Goal: Information Seeking & Learning: Learn about a topic

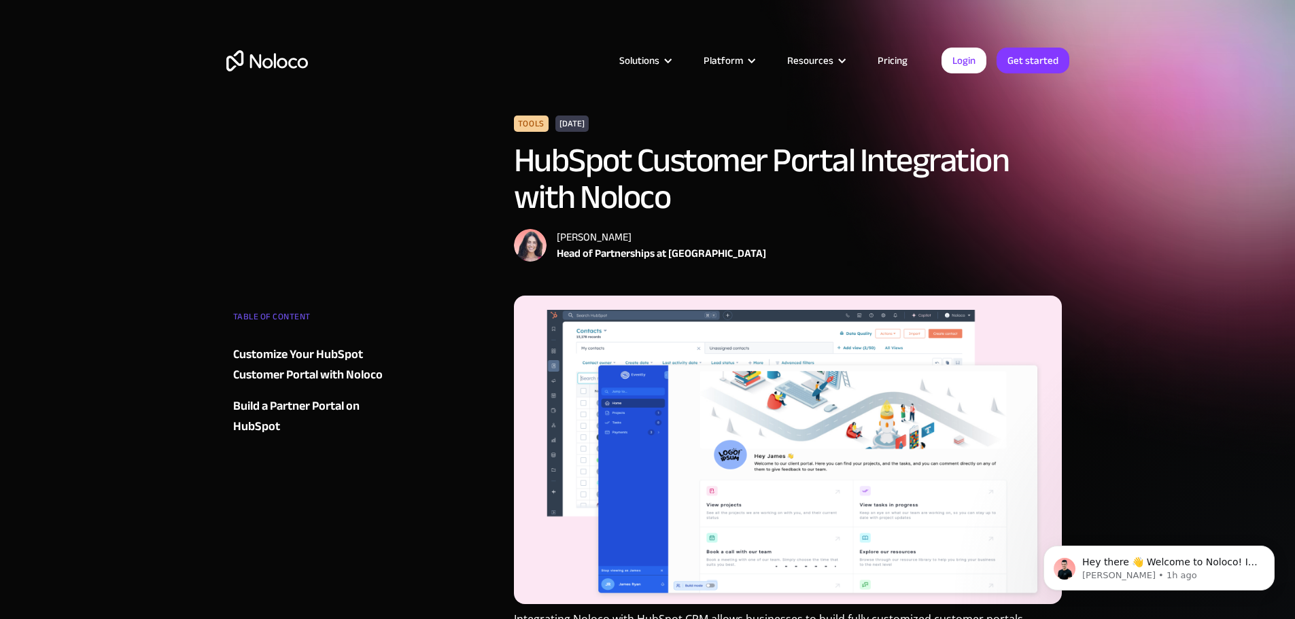
click at [282, 408] on div "Build a Partner Portal on HubSpot" at bounding box center [315, 416] width 165 height 41
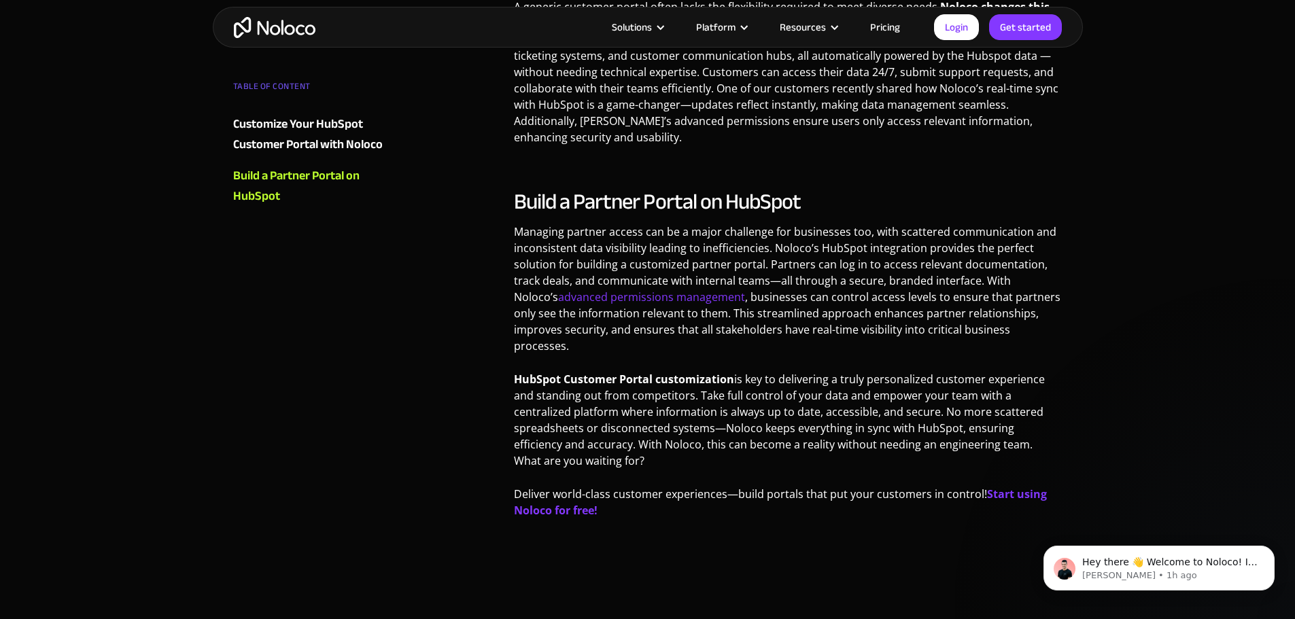
scroll to position [757, 0]
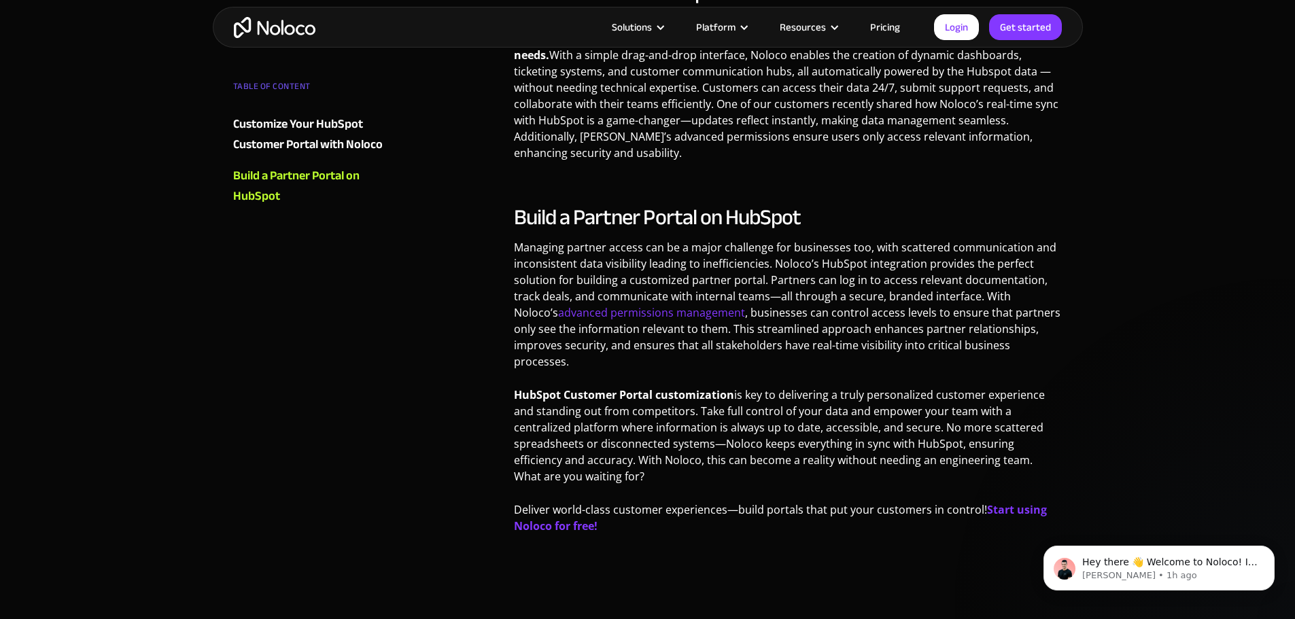
click at [334, 148] on div "Customize Your HubSpot Customer Portal with Noloco" at bounding box center [315, 134] width 165 height 41
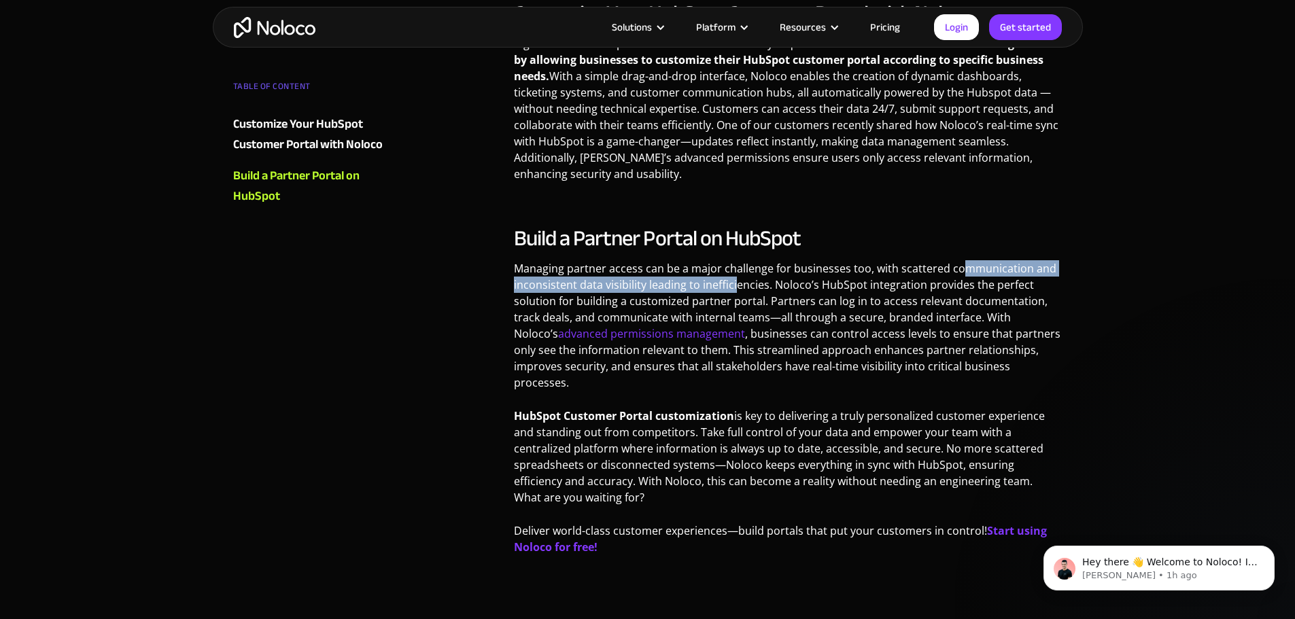
drag, startPoint x: 736, startPoint y: 277, endPoint x: 958, endPoint y: 275, distance: 221.7
click at [958, 275] on p "Managing partner access can be a major challenge for businesses too, with scatt…" at bounding box center [788, 330] width 549 height 141
click at [951, 293] on p "Managing partner access can be a major challenge for businesses too, with scatt…" at bounding box center [788, 330] width 549 height 141
click at [681, 279] on p "Managing partner access can be a major challenge for businesses too, with scatt…" at bounding box center [788, 330] width 549 height 141
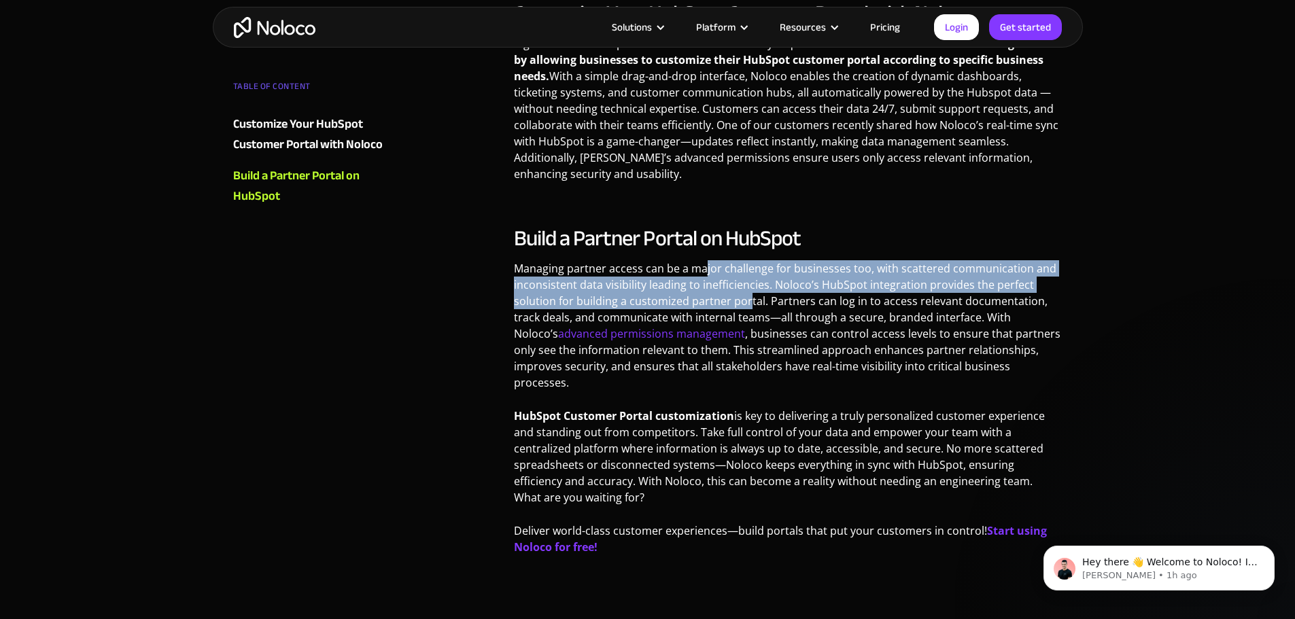
drag, startPoint x: 704, startPoint y: 271, endPoint x: 745, endPoint y: 306, distance: 54.0
click at [745, 306] on p "Managing partner access can be a major challenge for businesses too, with scatt…" at bounding box center [788, 330] width 549 height 141
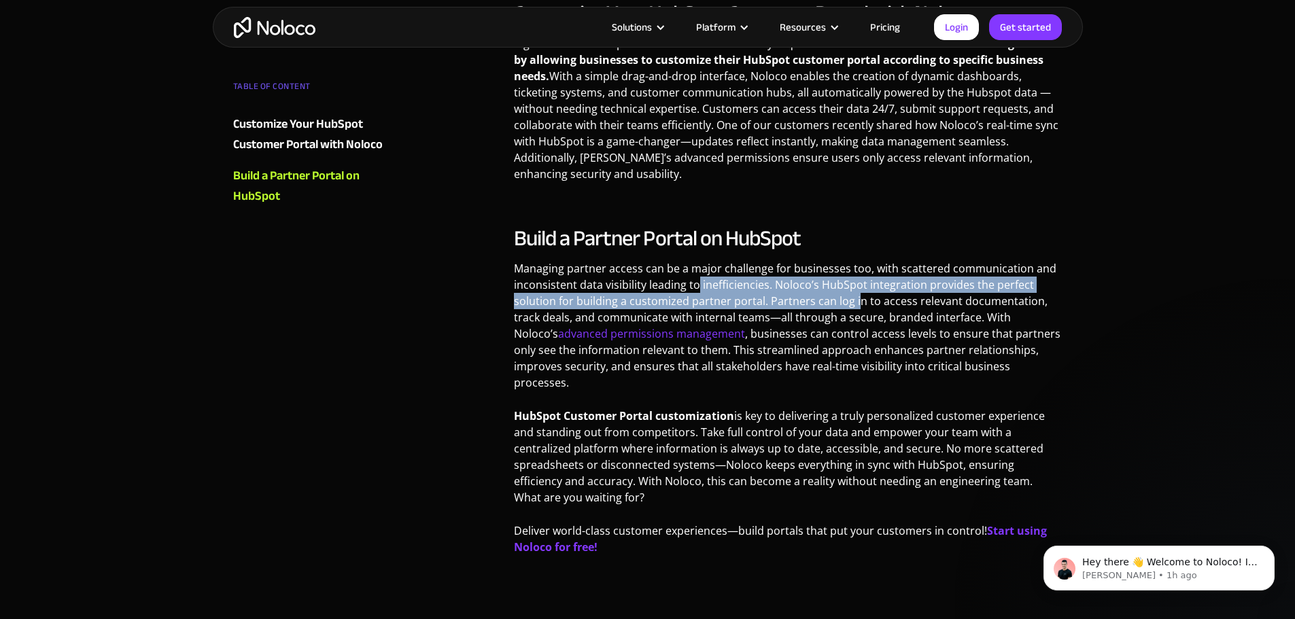
drag, startPoint x: 698, startPoint y: 289, endPoint x: 855, endPoint y: 308, distance: 158.9
click at [855, 308] on p "Managing partner access can be a major challenge for businesses too, with scatt…" at bounding box center [788, 330] width 549 height 141
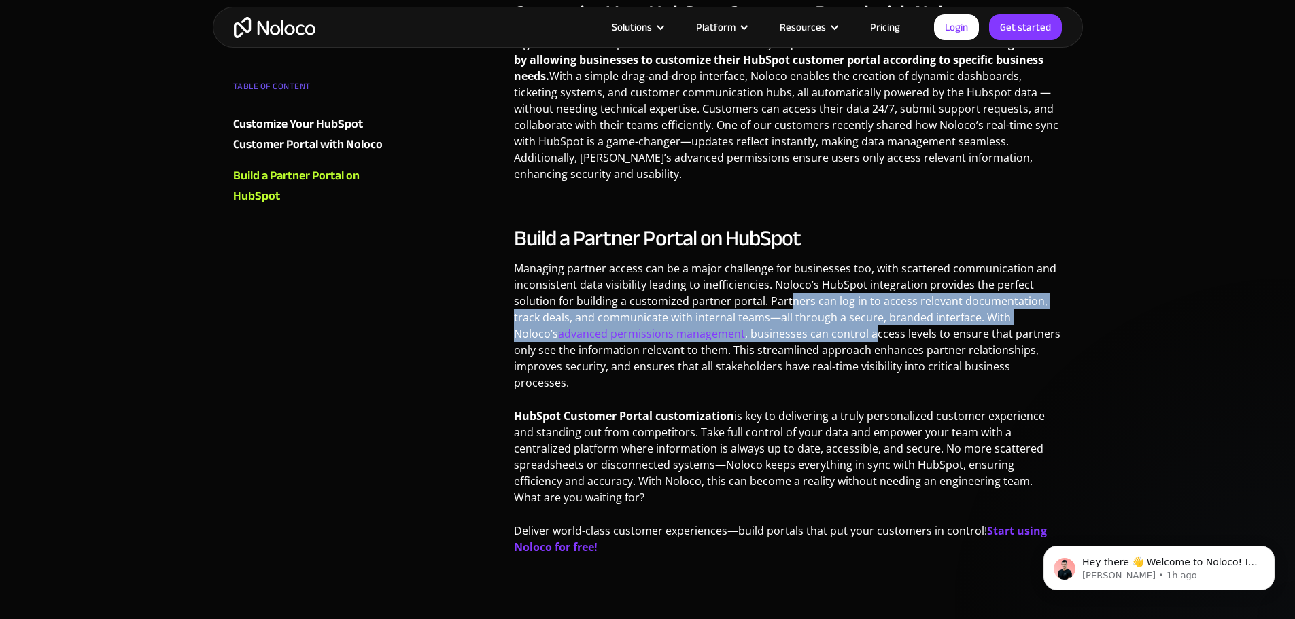
drag, startPoint x: 787, startPoint y: 306, endPoint x: 829, endPoint y: 341, distance: 54.1
click at [829, 341] on p "Managing partner access can be a major challenge for businesses too, with scatt…" at bounding box center [788, 330] width 549 height 141
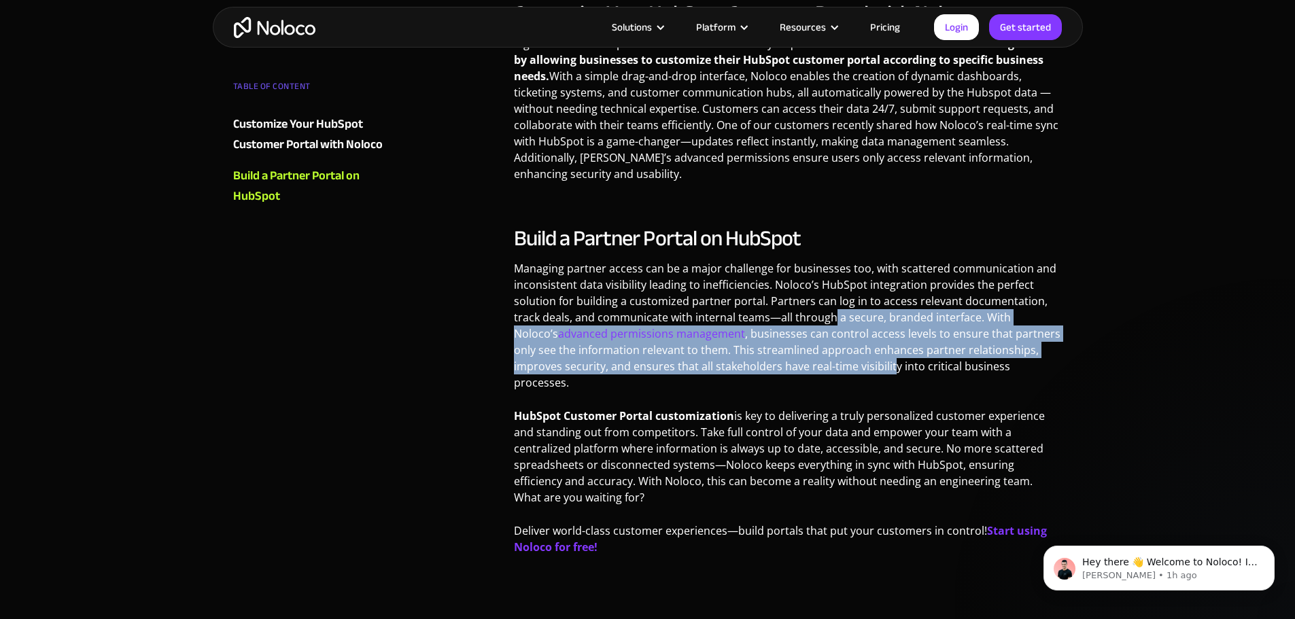
drag, startPoint x: 830, startPoint y: 324, endPoint x: 842, endPoint y: 367, distance: 43.7
click at [842, 367] on p "Managing partner access can be a major challenge for businesses too, with scatt…" at bounding box center [788, 330] width 549 height 141
drag, startPoint x: 853, startPoint y: 322, endPoint x: 881, endPoint y: 384, distance: 67.3
click at [881, 384] on p "Managing partner access can be a major challenge for businesses too, with scatt…" at bounding box center [788, 330] width 549 height 141
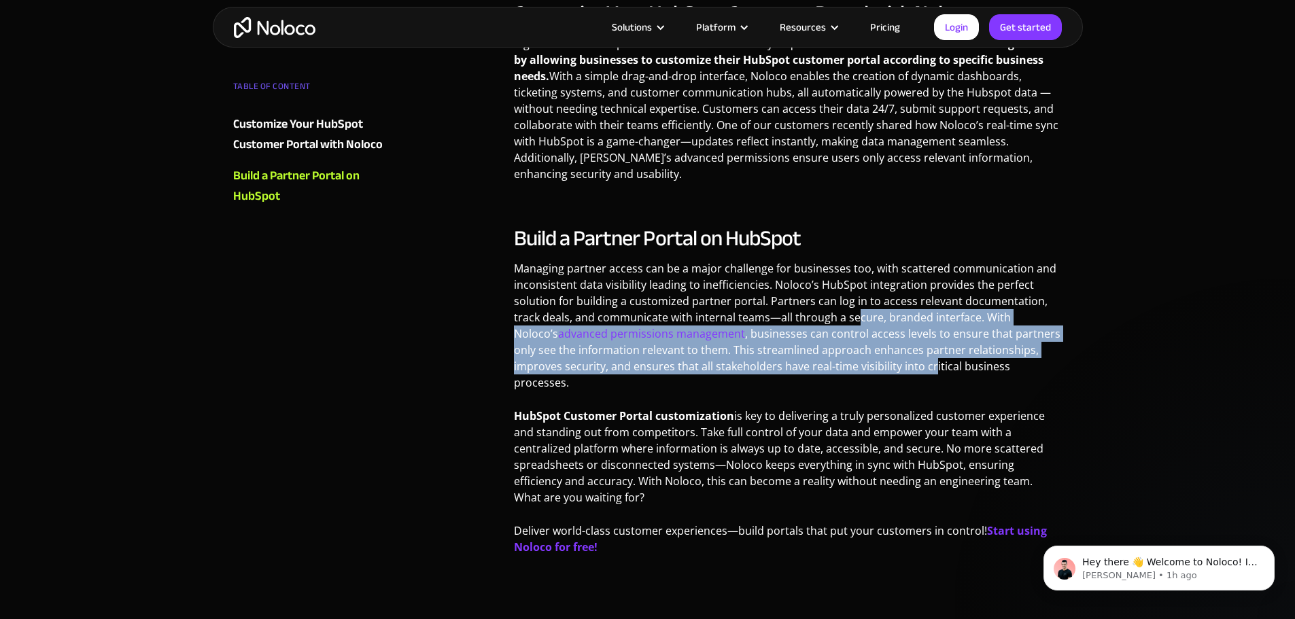
click at [883, 384] on p "Managing partner access can be a major challenge for businesses too, with scatt…" at bounding box center [788, 330] width 549 height 141
click at [877, 371] on p "Managing partner access can be a major challenge for businesses too, with scatt…" at bounding box center [788, 330] width 549 height 141
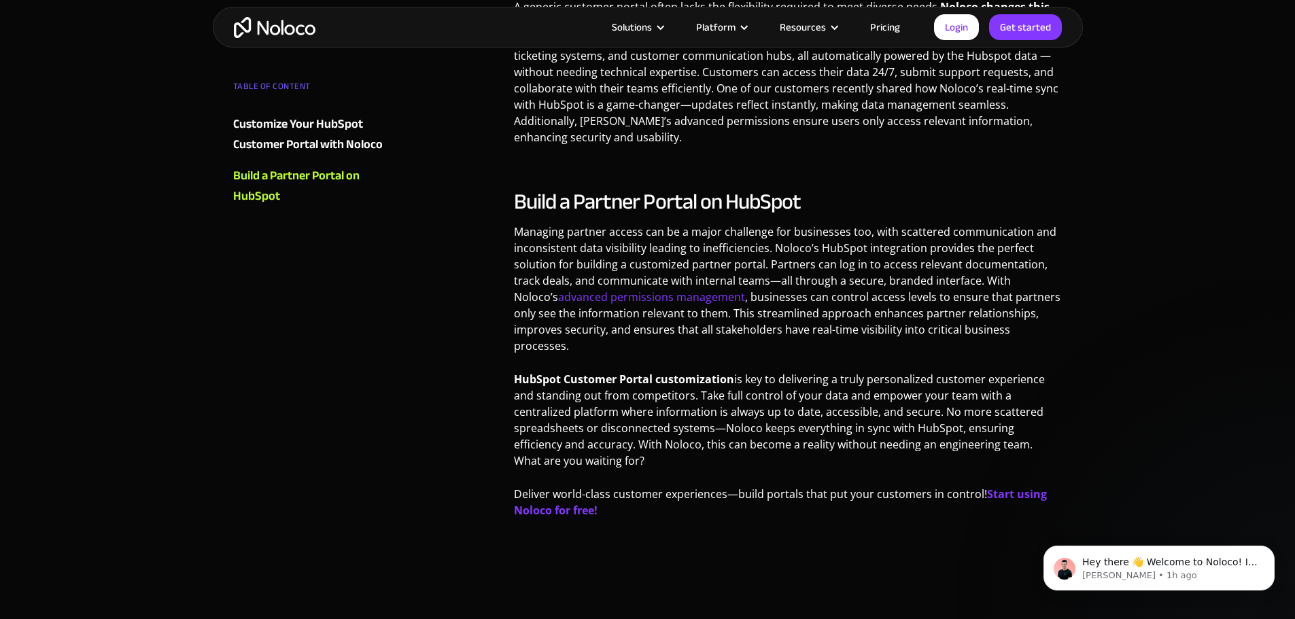
scroll to position [804, 0]
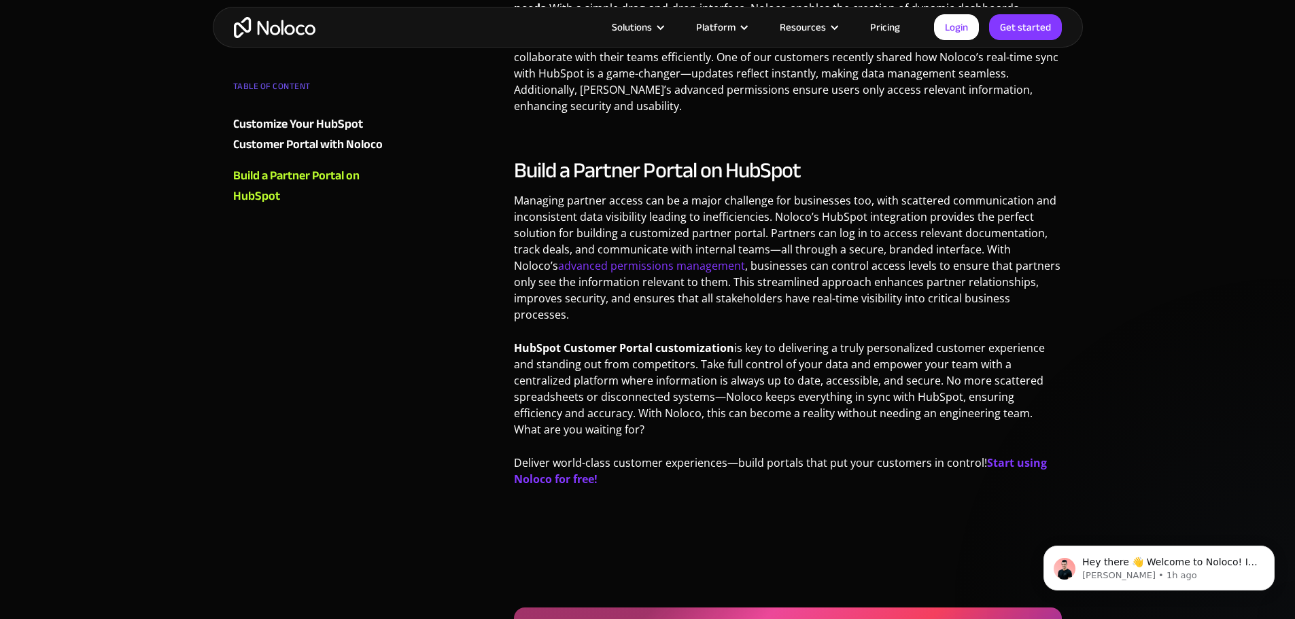
drag, startPoint x: 862, startPoint y: 345, endPoint x: 891, endPoint y: 406, distance: 67.5
click at [891, 406] on p "HubSpot Customer Portal customization is key to delivering a truly personalized…" at bounding box center [788, 394] width 549 height 108
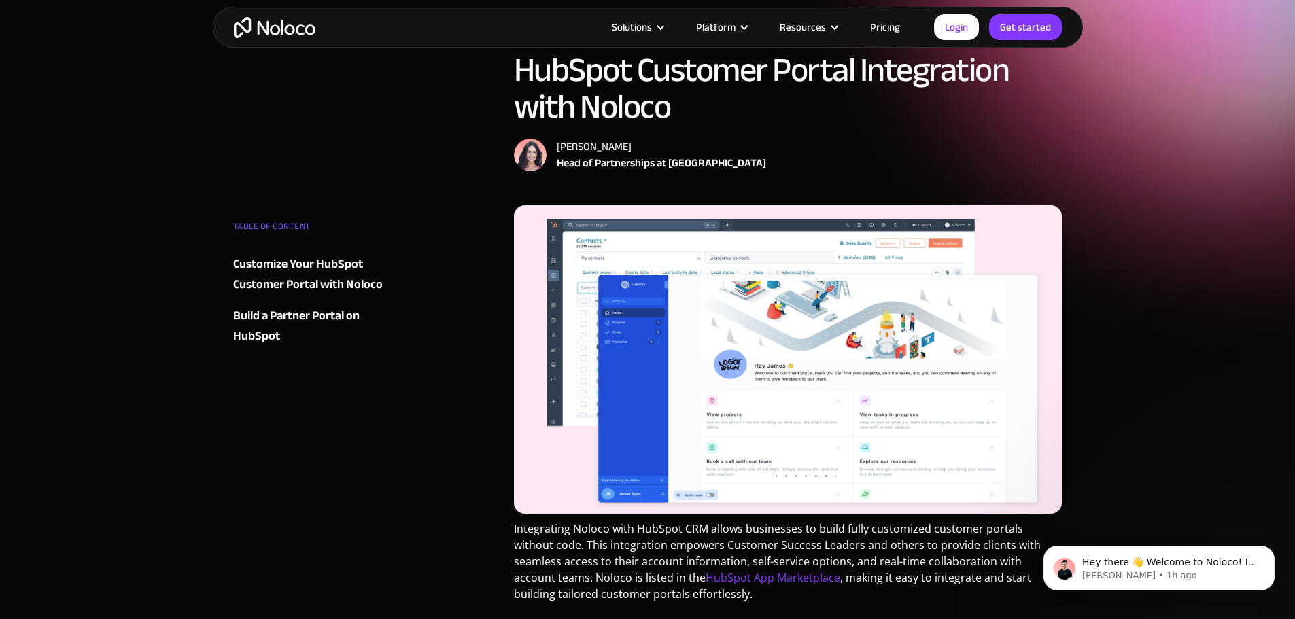
scroll to position [0, 0]
